Goal: Check status: Check status

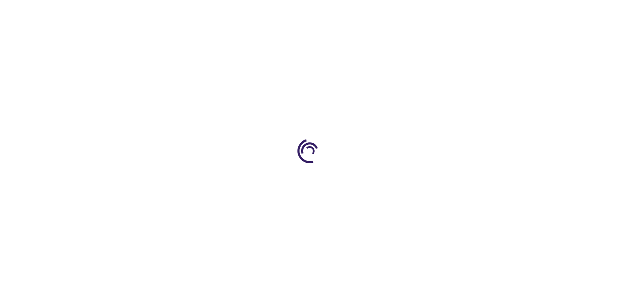
type input "1"
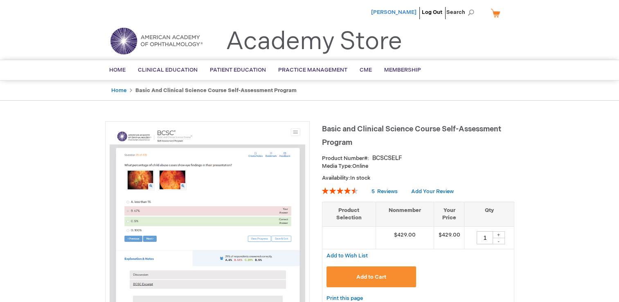
click at [406, 11] on span "[PERSON_NAME]" at bounding box center [393, 12] width 45 height 7
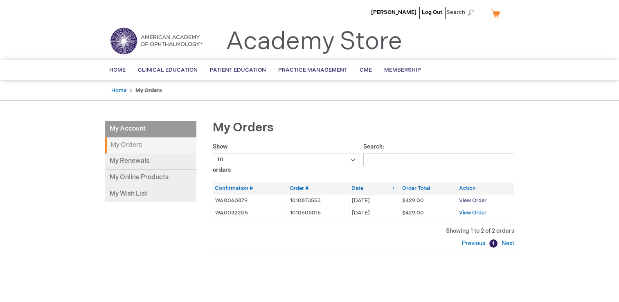
click at [477, 201] on span "View Order" at bounding box center [472, 200] width 27 height 7
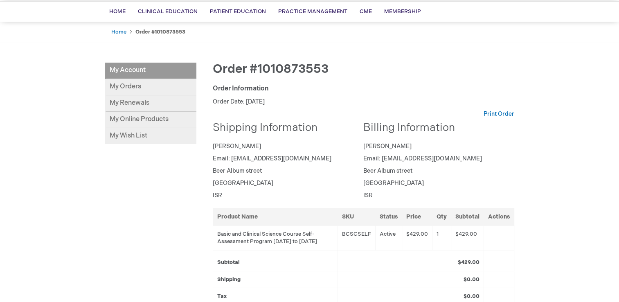
scroll to position [51, 0]
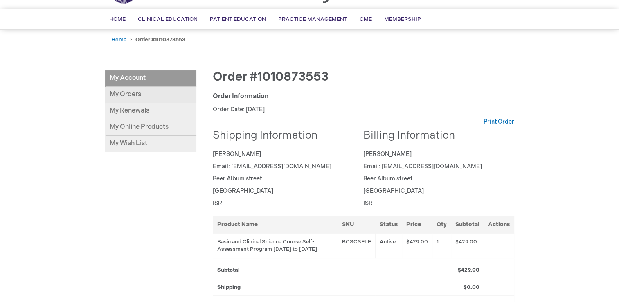
click at [133, 96] on link "My Orders" at bounding box center [150, 95] width 91 height 16
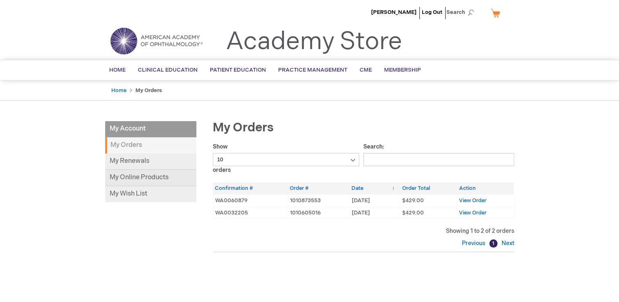
click at [152, 176] on link "My Online Products" at bounding box center [150, 178] width 91 height 16
